Goal: Navigation & Orientation: Find specific page/section

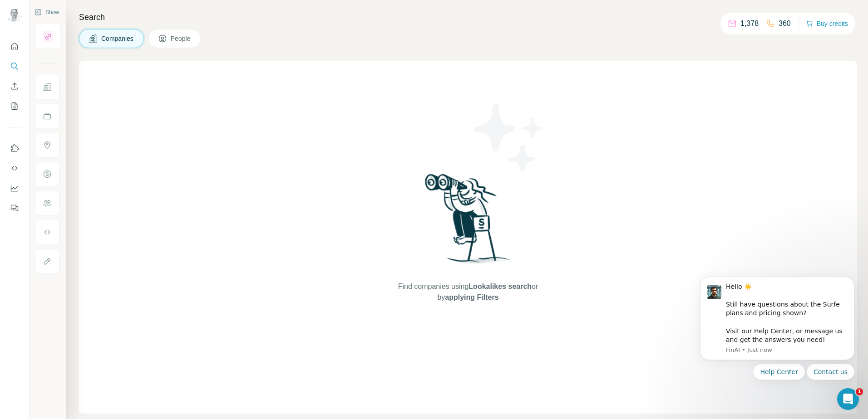
click at [164, 42] on icon at bounding box center [162, 38] width 7 height 7
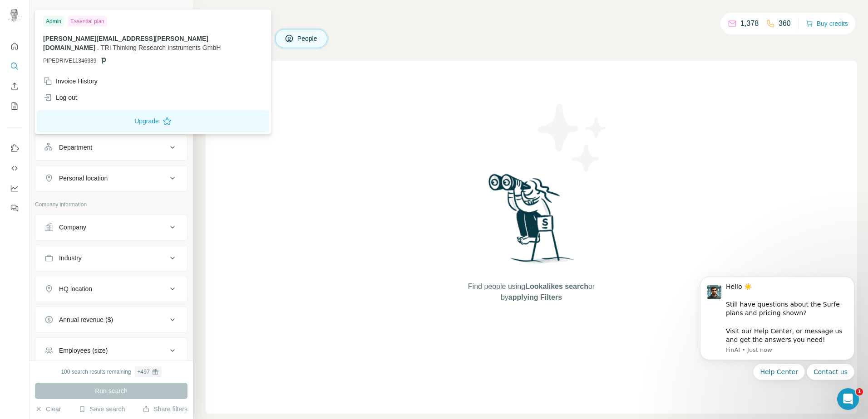
click at [17, 17] on img at bounding box center [14, 16] width 15 height 15
click at [11, 45] on icon "Quick start" at bounding box center [14, 46] width 9 height 9
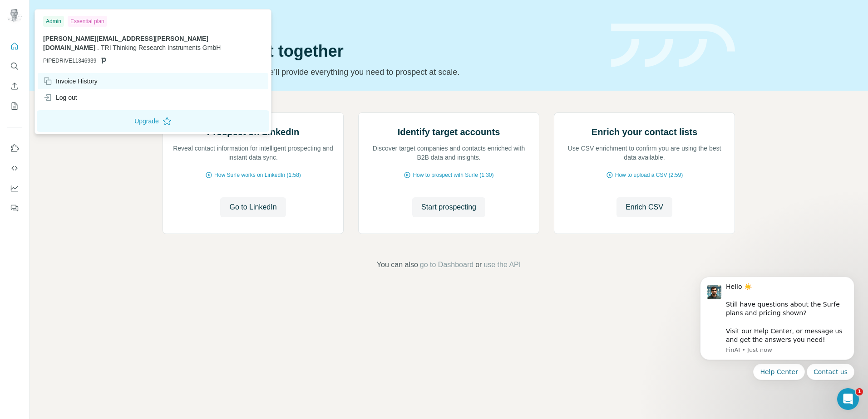
click at [68, 77] on div "Invoice History" at bounding box center [70, 81] width 54 height 9
click at [56, 20] on div "Admin" at bounding box center [53, 21] width 21 height 11
click at [142, 113] on button "Upgrade" at bounding box center [153, 121] width 232 height 22
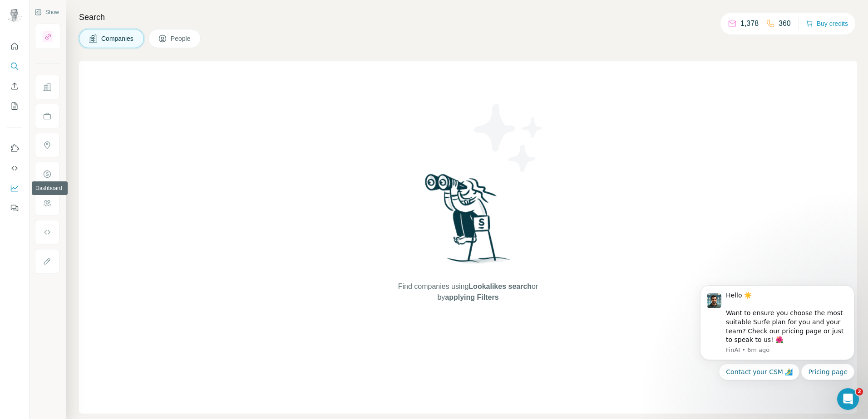
click at [12, 182] on button "Dashboard" at bounding box center [14, 188] width 15 height 16
click at [185, 40] on span "People" at bounding box center [181, 38] width 21 height 9
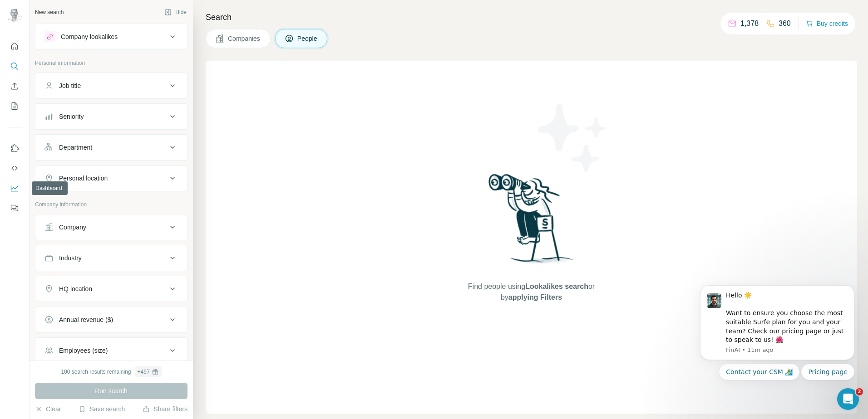
click at [16, 188] on icon "Dashboard" at bounding box center [14, 188] width 7 height 4
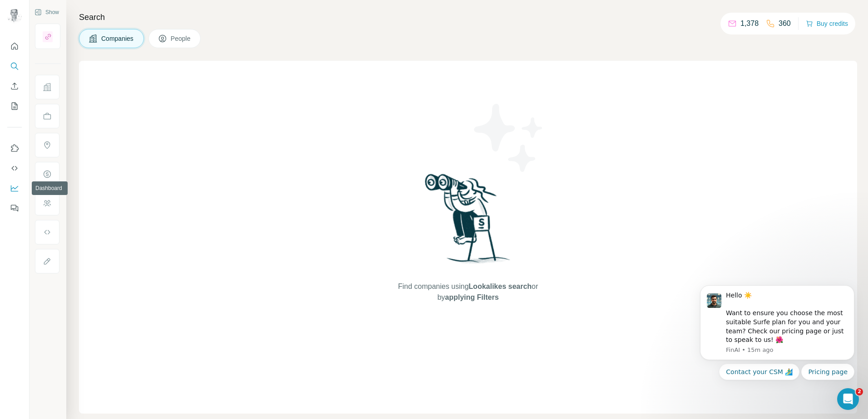
click at [16, 187] on icon "Dashboard" at bounding box center [14, 188] width 9 height 9
